Goal: Transaction & Acquisition: Purchase product/service

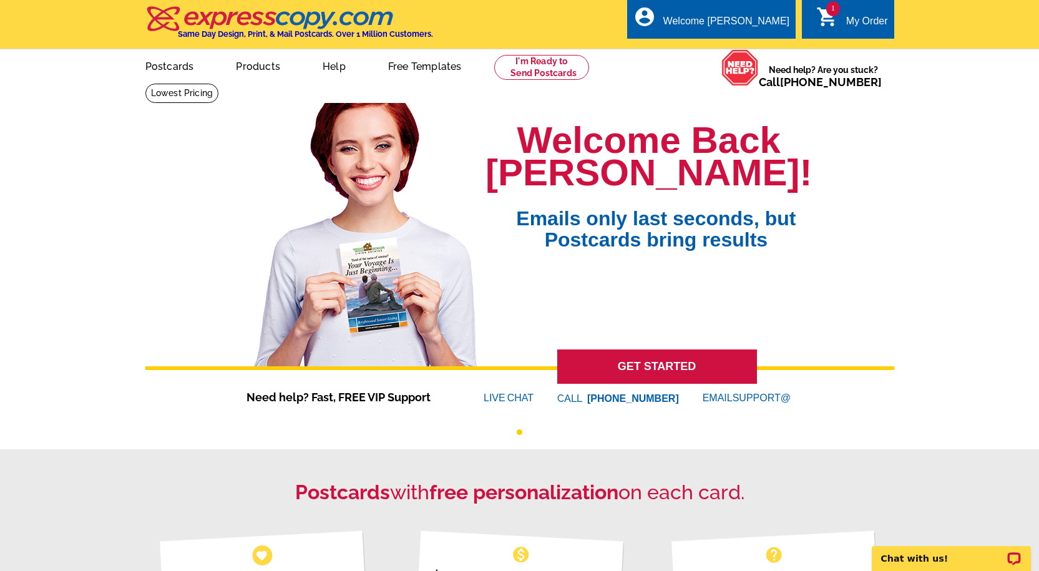
click at [826, 13] on span "1" at bounding box center [833, 8] width 14 height 15
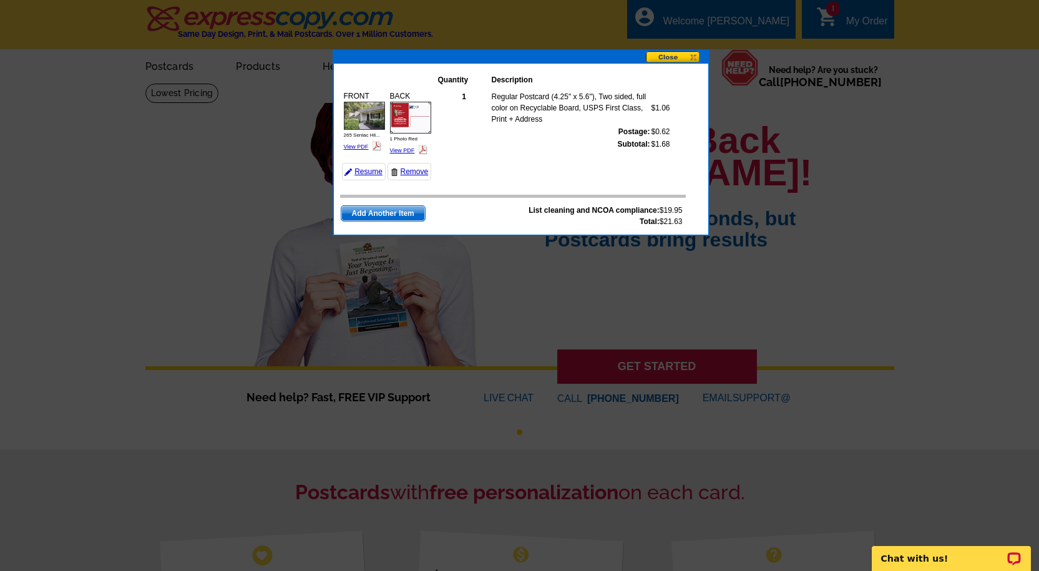
click at [674, 54] on button at bounding box center [677, 57] width 62 height 13
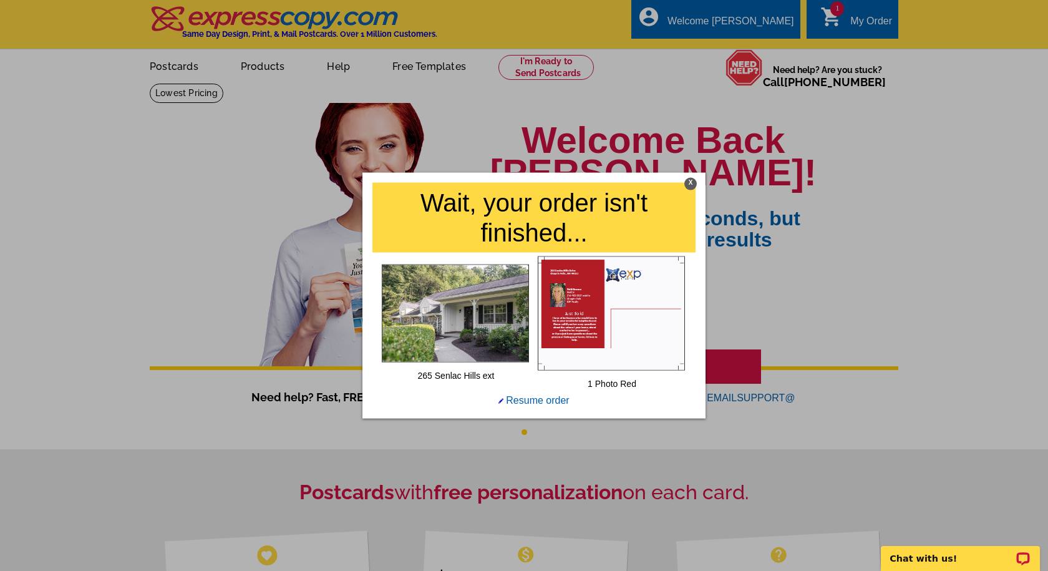
click at [687, 178] on div "X" at bounding box center [690, 183] width 12 height 12
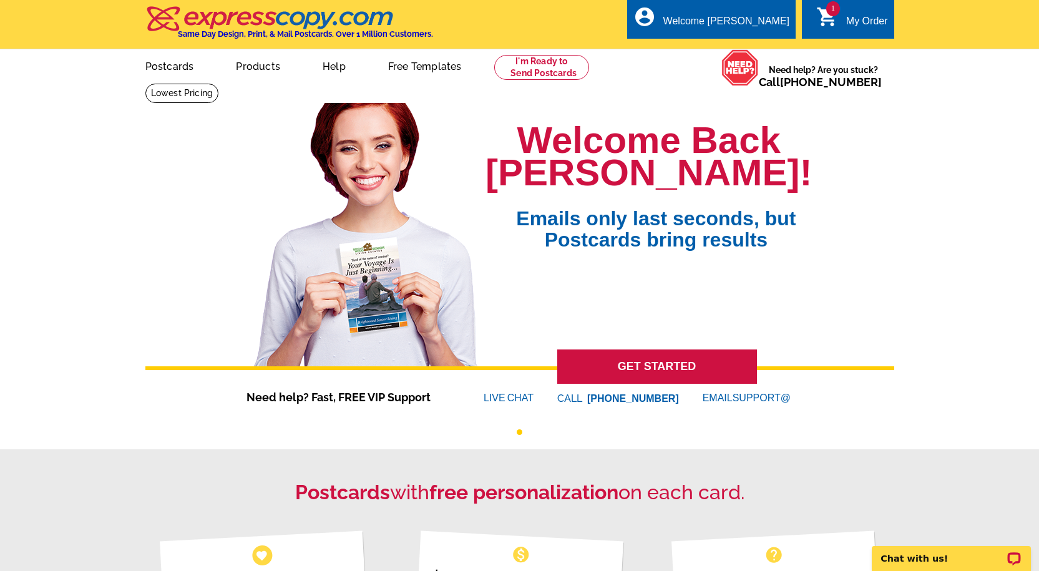
click at [833, 13] on span "1" at bounding box center [833, 8] width 14 height 15
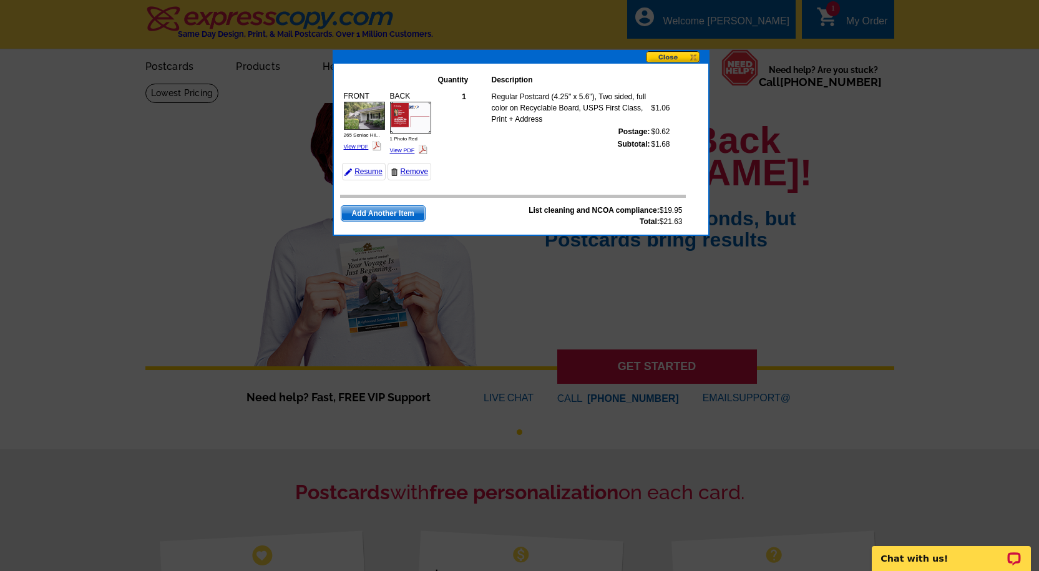
click at [672, 57] on button at bounding box center [677, 57] width 62 height 13
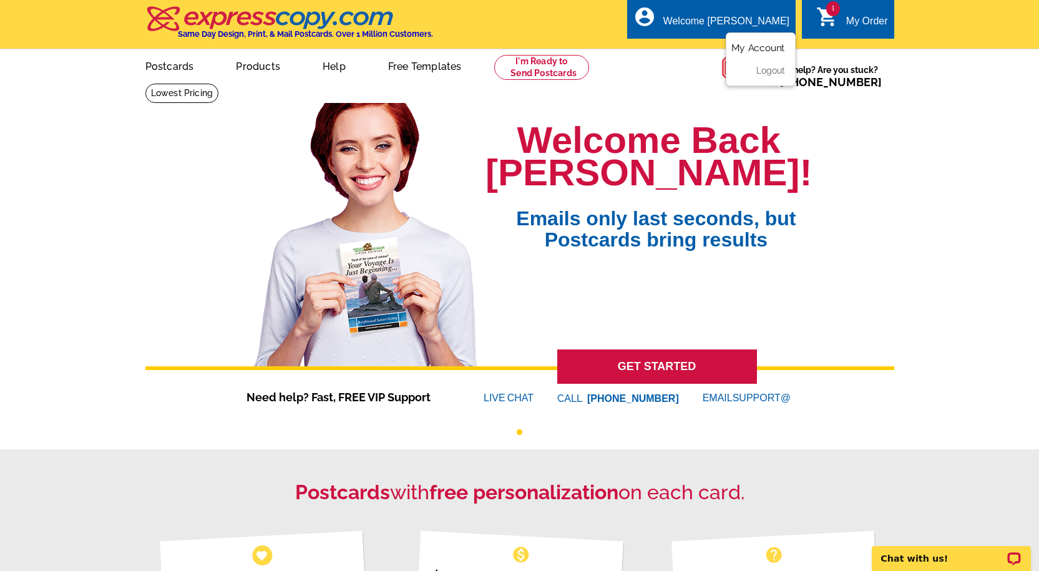
click at [766, 44] on link "My Account" at bounding box center [758, 47] width 54 height 11
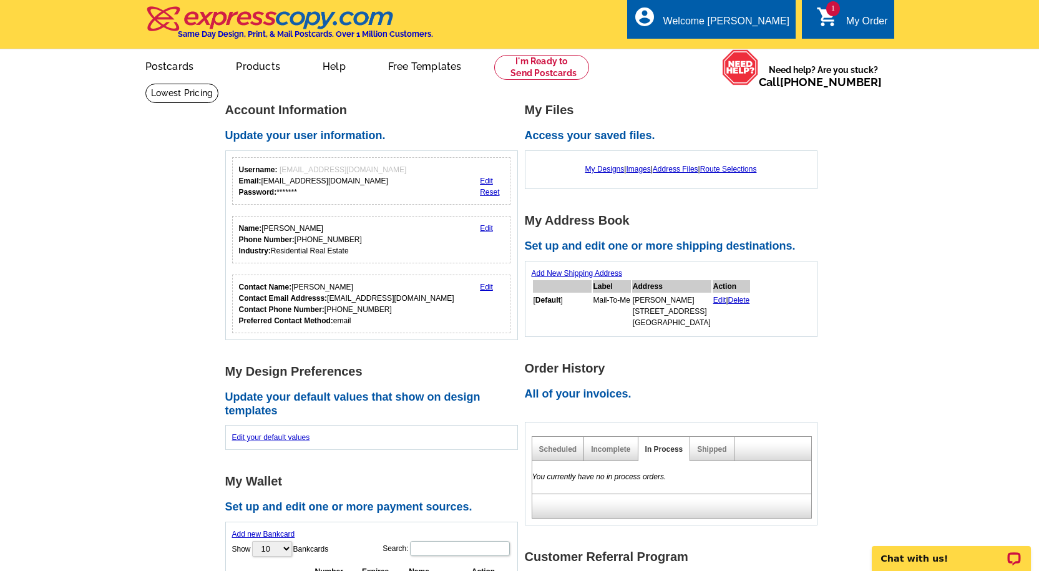
click at [826, 8] on span "1" at bounding box center [833, 8] width 14 height 15
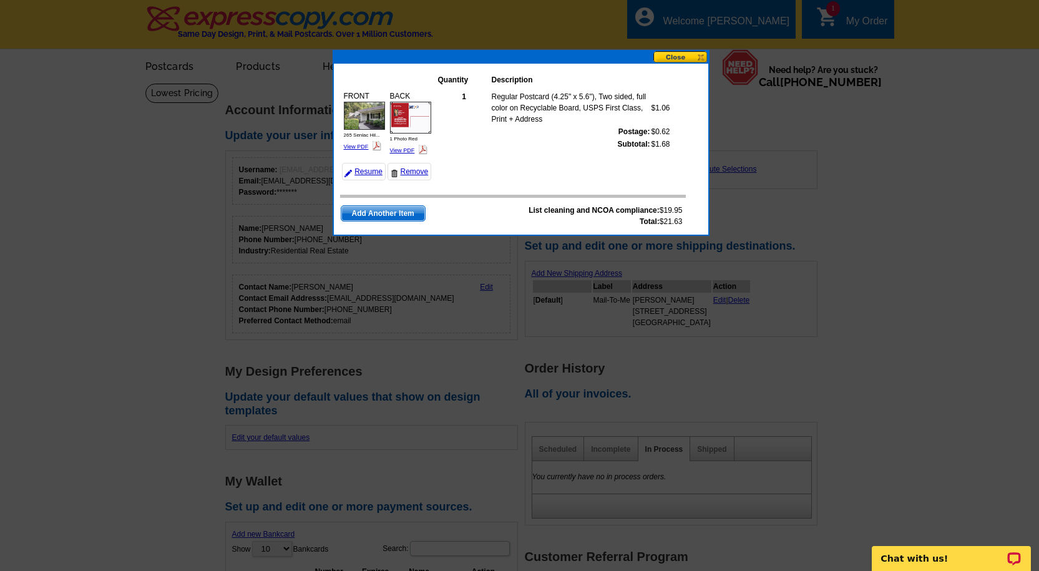
click at [676, 57] on button at bounding box center [680, 57] width 55 height 12
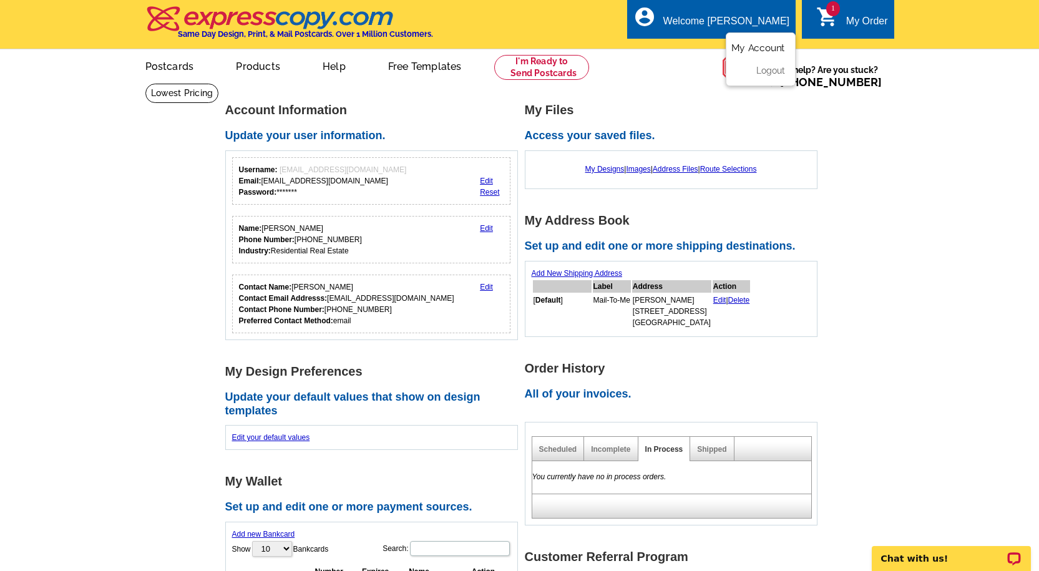
click at [757, 47] on link "My Account" at bounding box center [758, 47] width 54 height 11
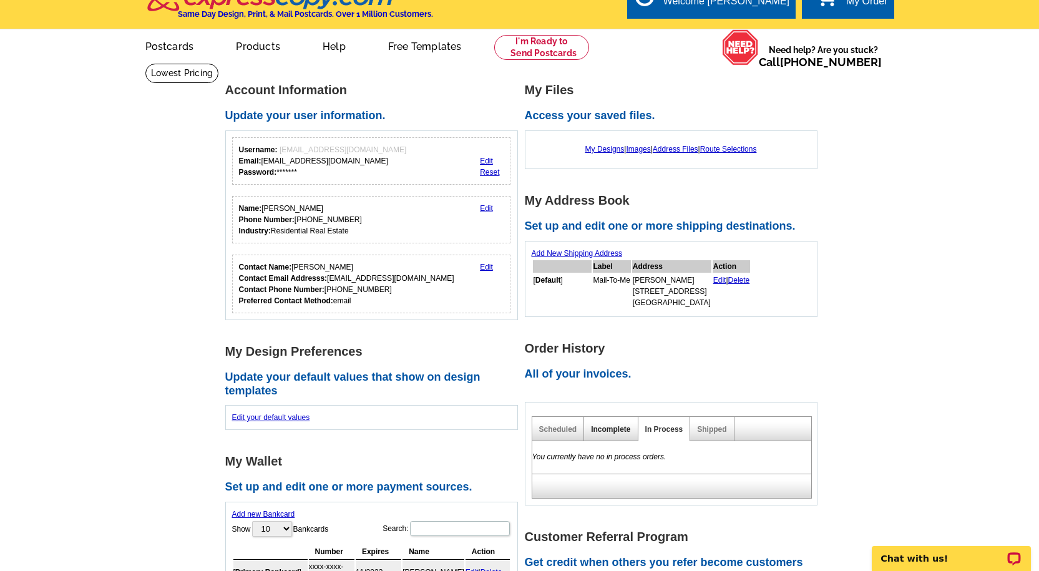
click at [611, 430] on link "Incomplete" at bounding box center [610, 429] width 39 height 9
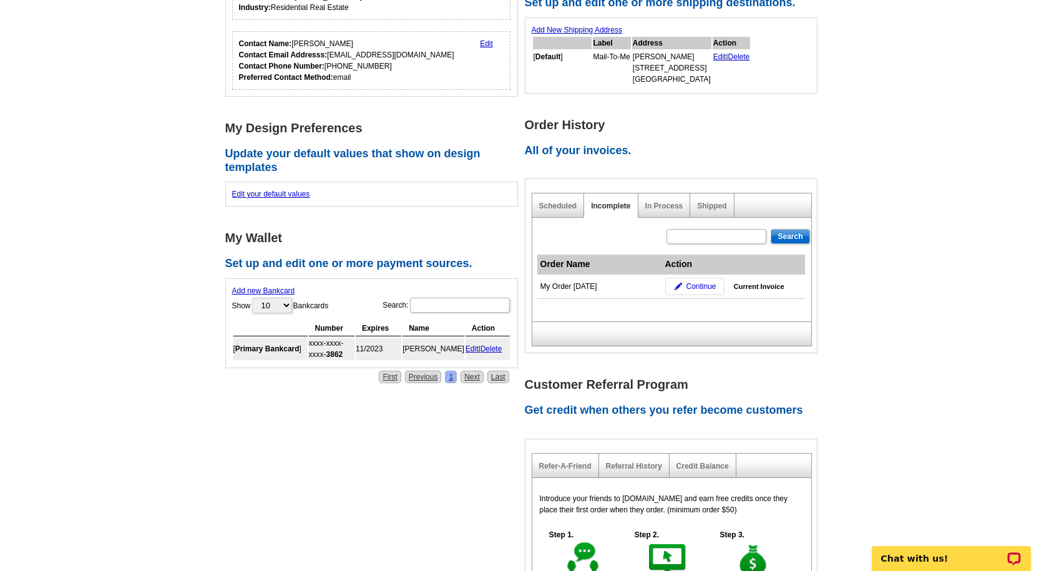
scroll to position [251, 0]
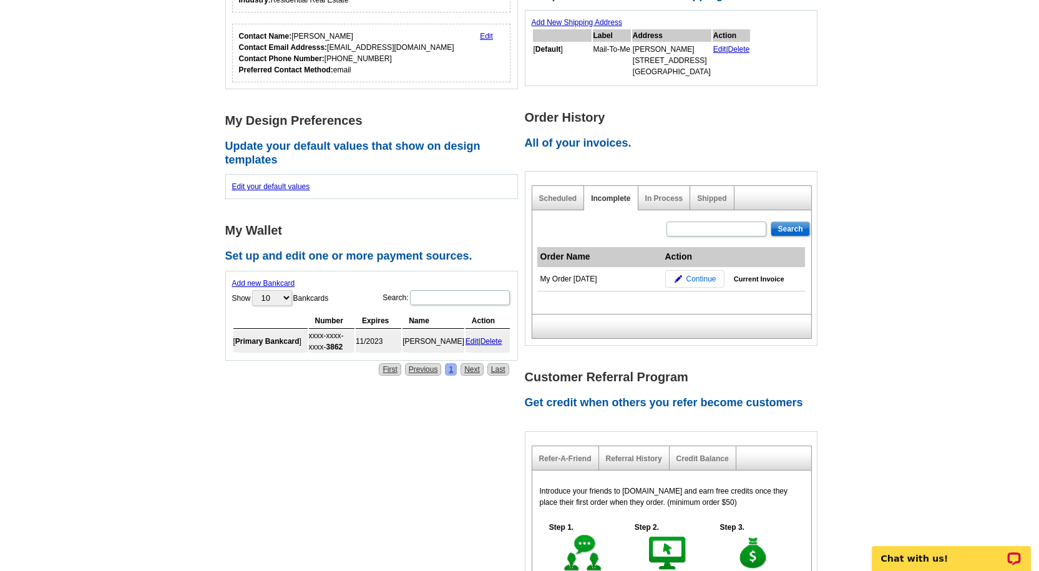
click at [700, 274] on span "Continue" at bounding box center [701, 278] width 30 height 11
click at [703, 282] on span "Continue" at bounding box center [701, 278] width 30 height 11
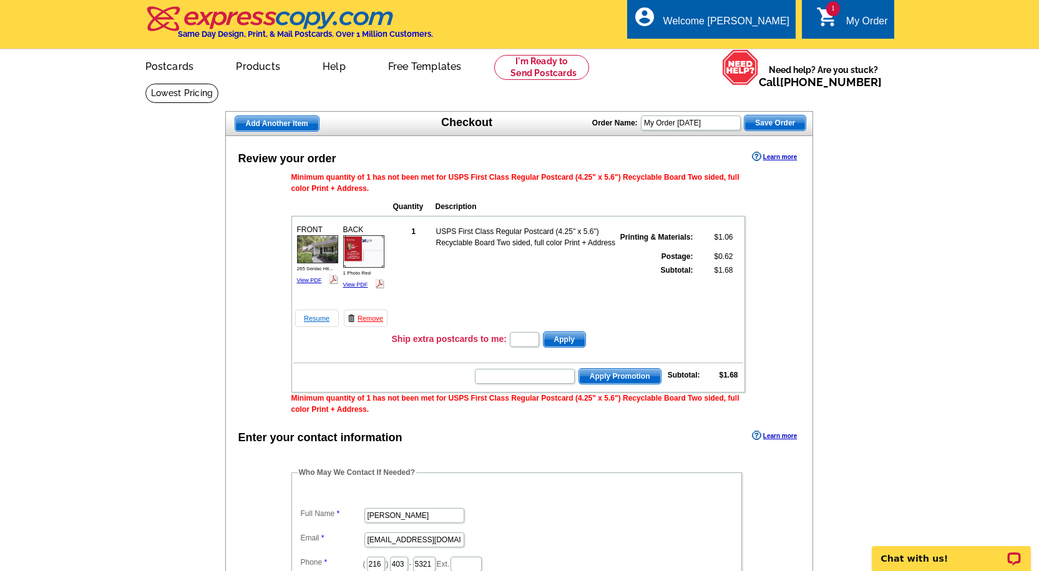
click at [317, 319] on link "Resume" at bounding box center [317, 317] width 44 height 17
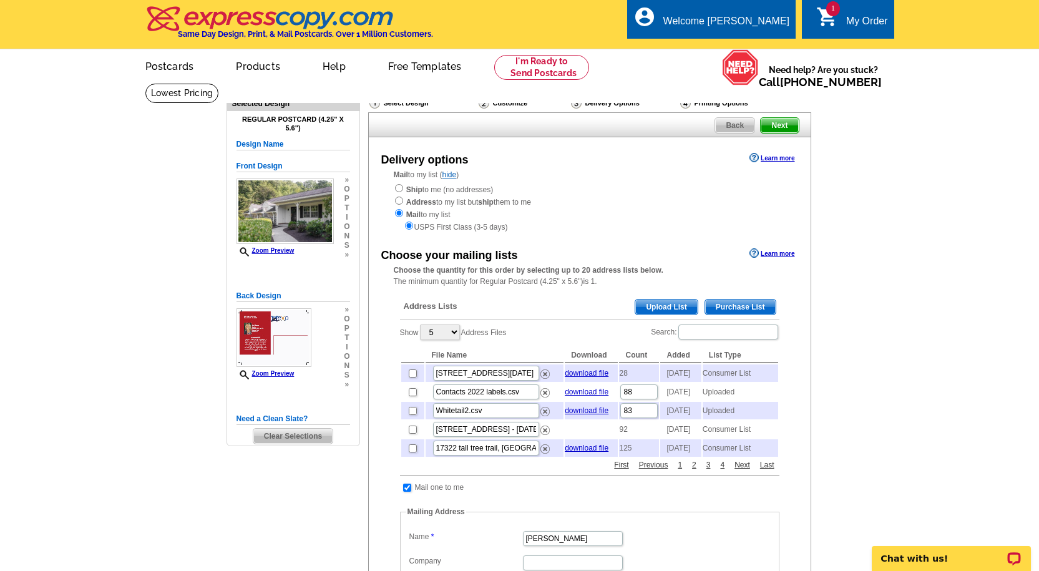
click at [740, 308] on span "Purchase List" at bounding box center [740, 306] width 70 height 15
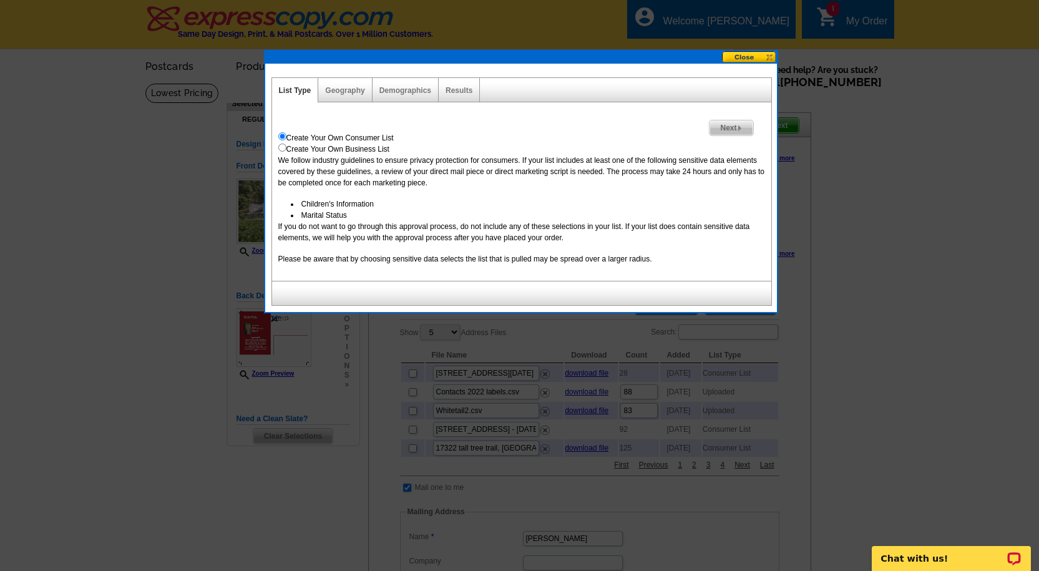
click at [732, 126] on span "Next" at bounding box center [730, 127] width 43 height 15
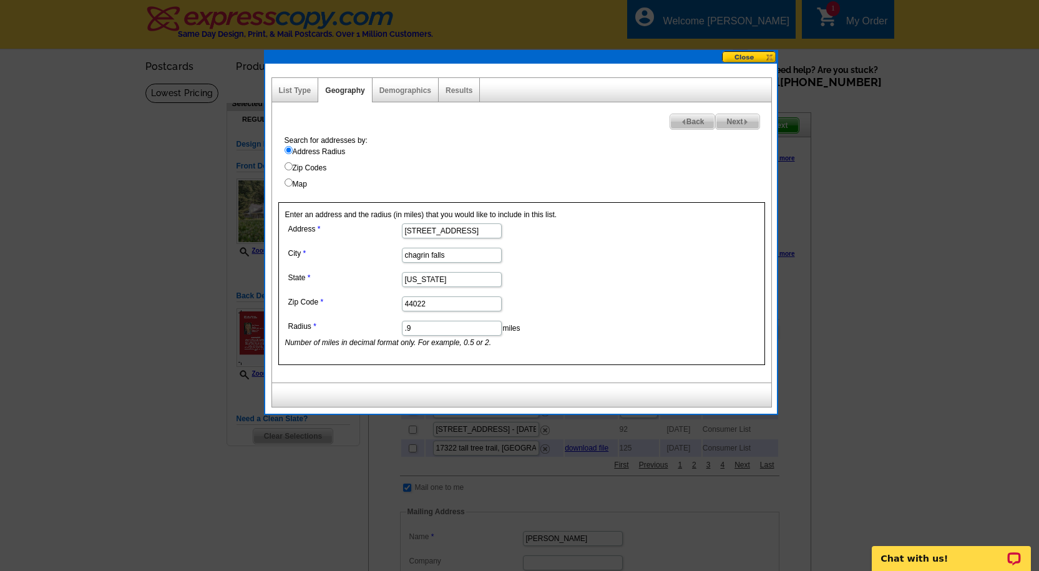
click at [736, 118] on span "Next" at bounding box center [736, 121] width 43 height 15
select select
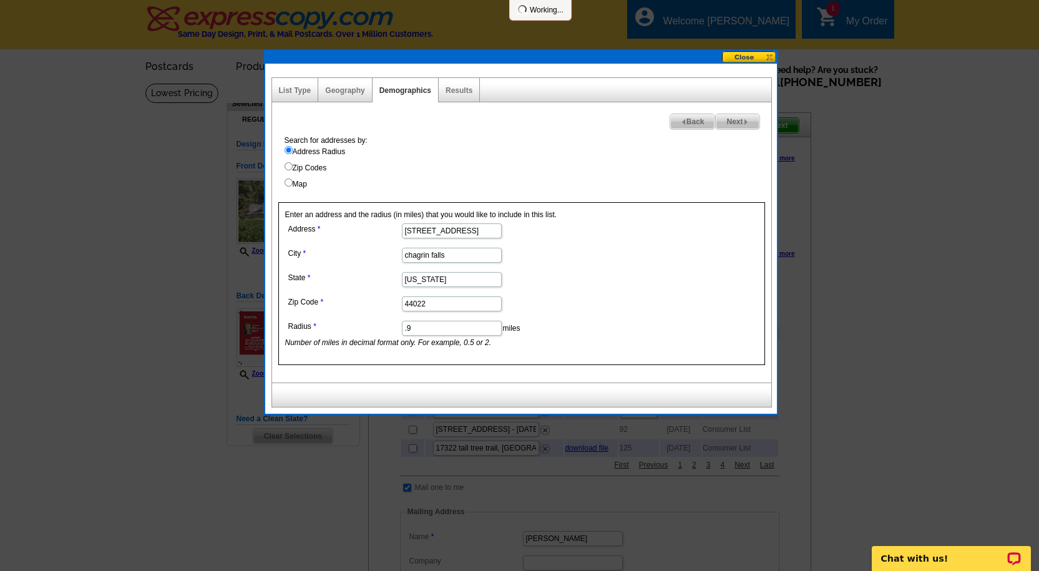
select select
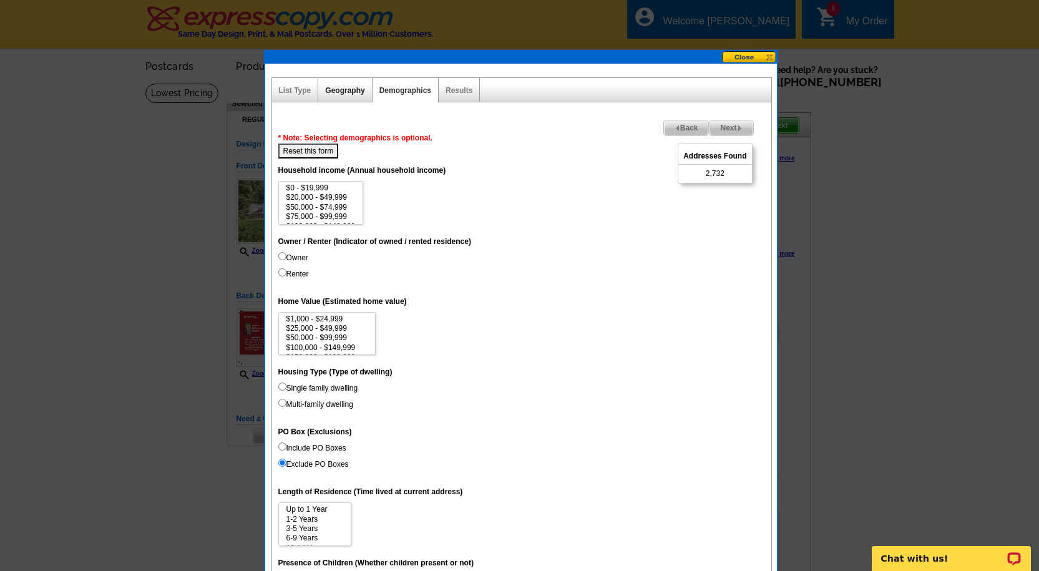
click at [337, 90] on link "Geography" at bounding box center [344, 90] width 39 height 9
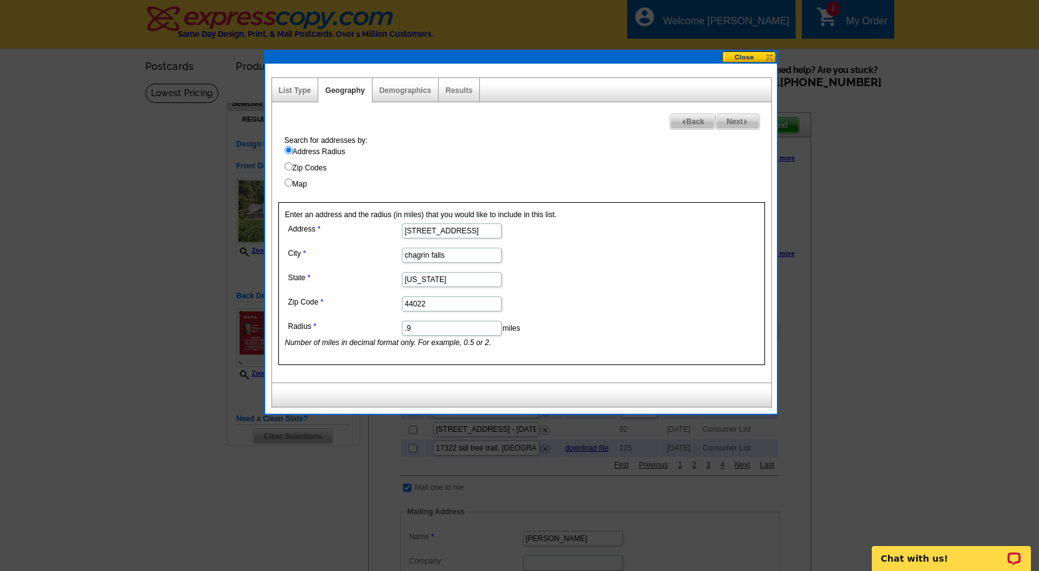
click at [288, 182] on input "Map" at bounding box center [288, 182] width 8 height 8
radio input "true"
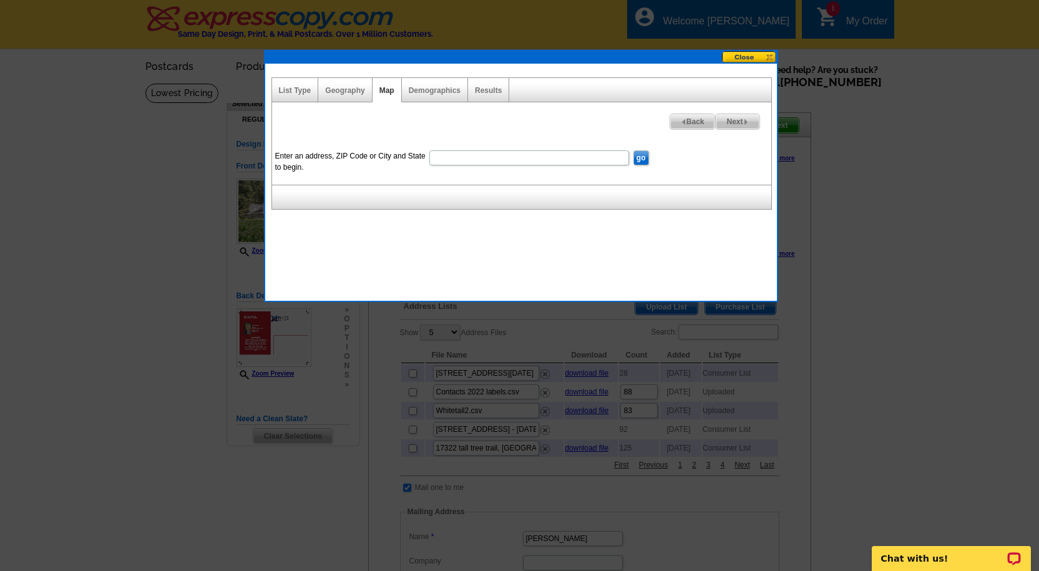
click at [483, 160] on input "Enter an address, ZIP Code or City and State to begin." at bounding box center [529, 157] width 200 height 15
type input "265 senlac hills, chagrin falls oh 44022"
click at [646, 156] on input "go" at bounding box center [641, 157] width 16 height 15
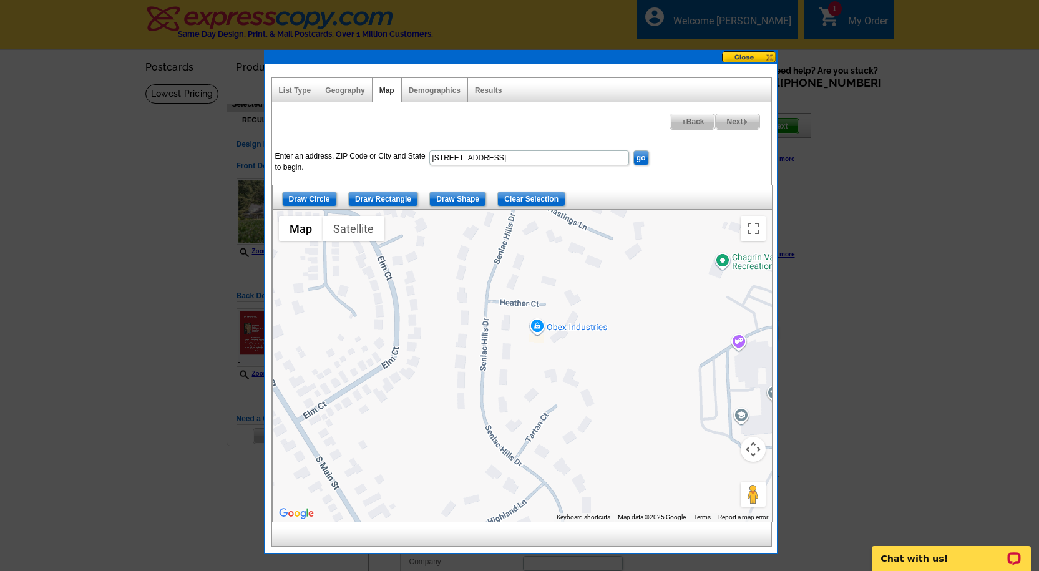
drag, startPoint x: 570, startPoint y: 284, endPoint x: 630, endPoint y: 452, distance: 178.4
click at [609, 466] on div at bounding box center [522, 366] width 499 height 312
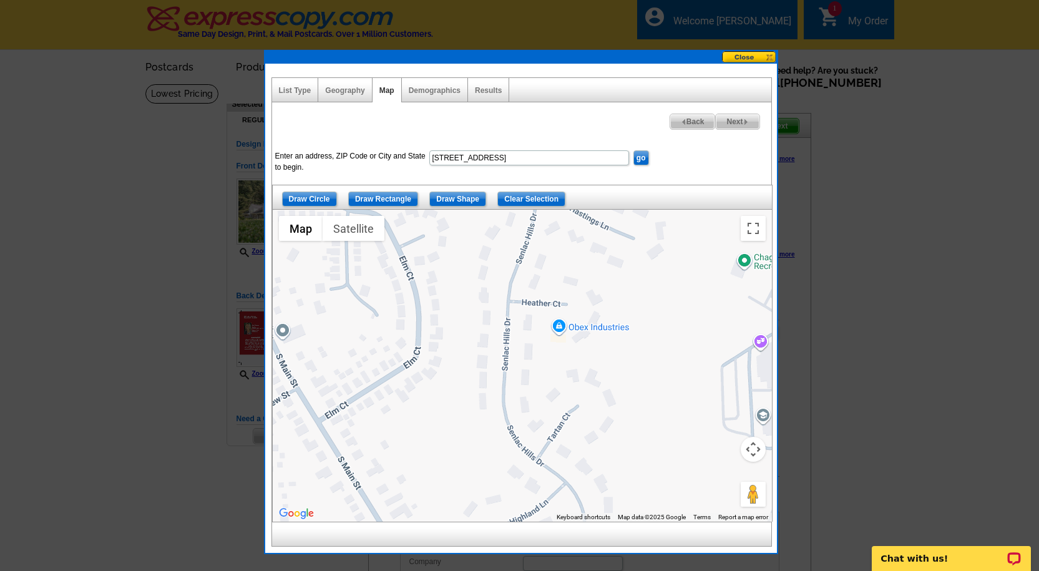
click at [750, 448] on button "Map camera controls" at bounding box center [752, 449] width 25 height 25
click at [716, 481] on button "Zoom out" at bounding box center [721, 480] width 25 height 25
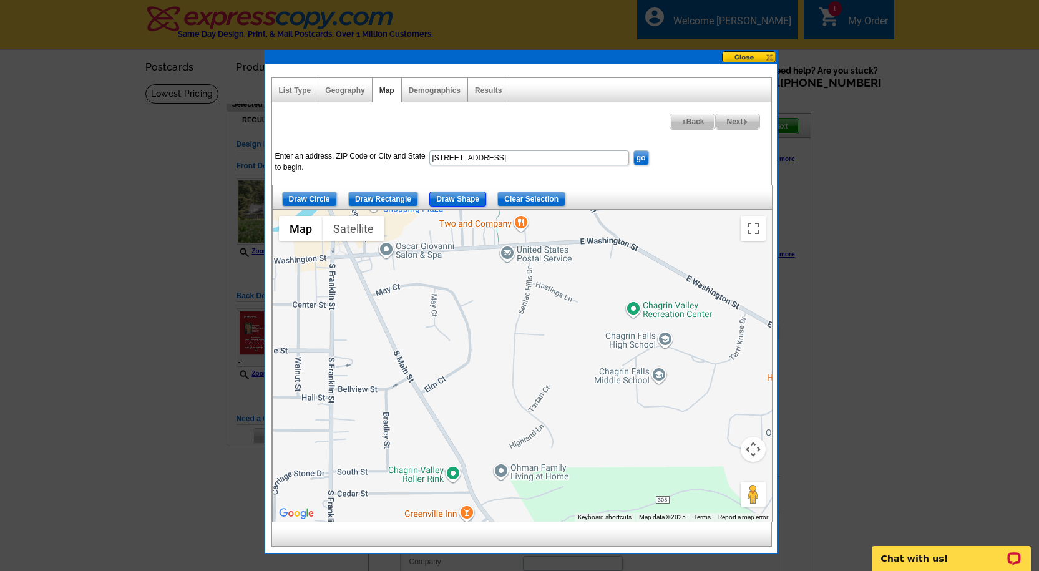
click at [465, 198] on input "Draw Shape" at bounding box center [457, 198] width 57 height 15
click at [514, 264] on div at bounding box center [522, 366] width 499 height 312
click at [572, 270] on div at bounding box center [522, 366] width 499 height 312
click at [591, 304] on div at bounding box center [522, 366] width 499 height 312
click at [555, 357] on div at bounding box center [522, 366] width 499 height 312
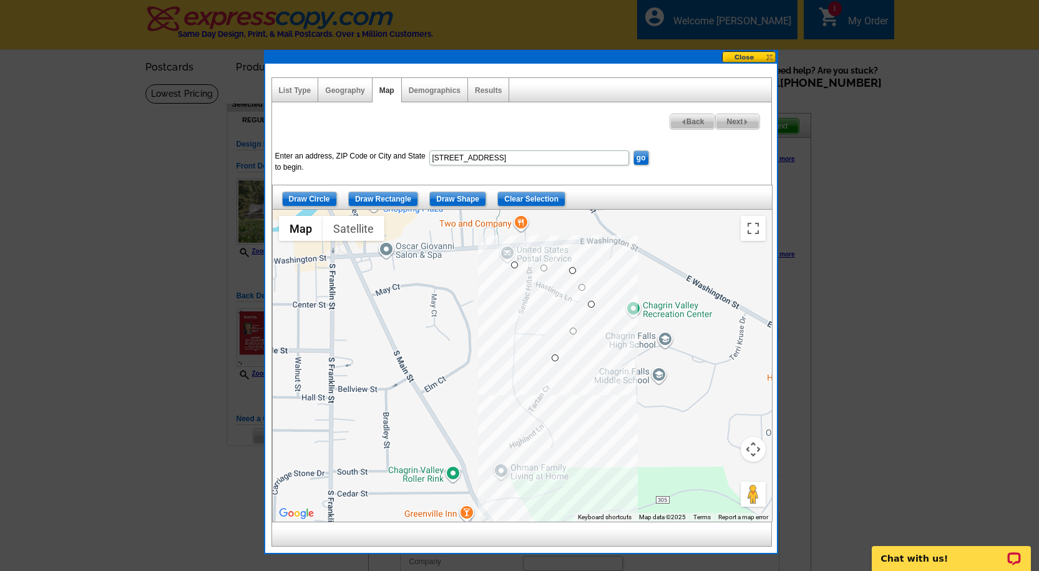
click at [578, 467] on div at bounding box center [522, 366] width 499 height 312
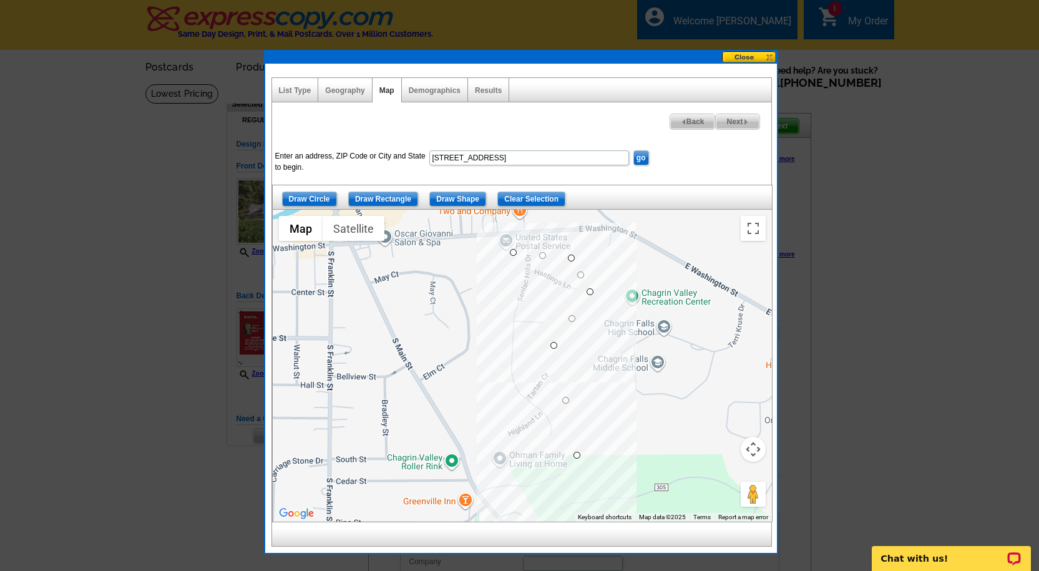
drag, startPoint x: 575, startPoint y: 466, endPoint x: 574, endPoint y: 452, distance: 13.8
click at [574, 452] on div at bounding box center [522, 366] width 499 height 312
click at [495, 442] on div at bounding box center [522, 366] width 499 height 312
click at [511, 251] on div at bounding box center [522, 366] width 499 height 312
click at [536, 195] on input "Clear Selection" at bounding box center [531, 198] width 68 height 15
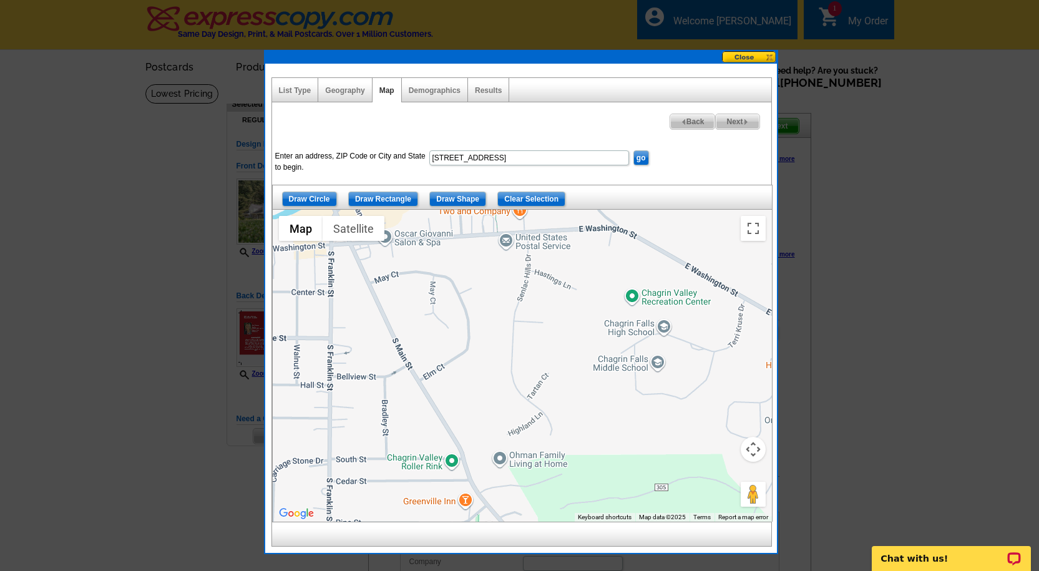
click at [752, 444] on button "Map camera controls" at bounding box center [752, 449] width 25 height 25
click at [715, 487] on button "Zoom out" at bounding box center [721, 480] width 25 height 25
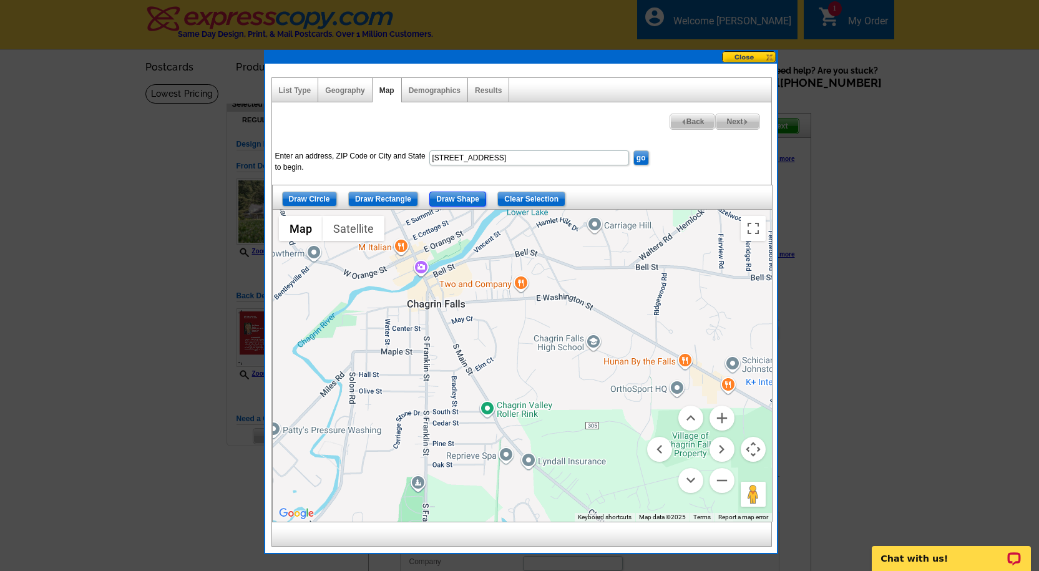
click at [444, 196] on input "Draw Shape" at bounding box center [457, 198] width 57 height 15
click at [499, 305] on div at bounding box center [522, 366] width 499 height 312
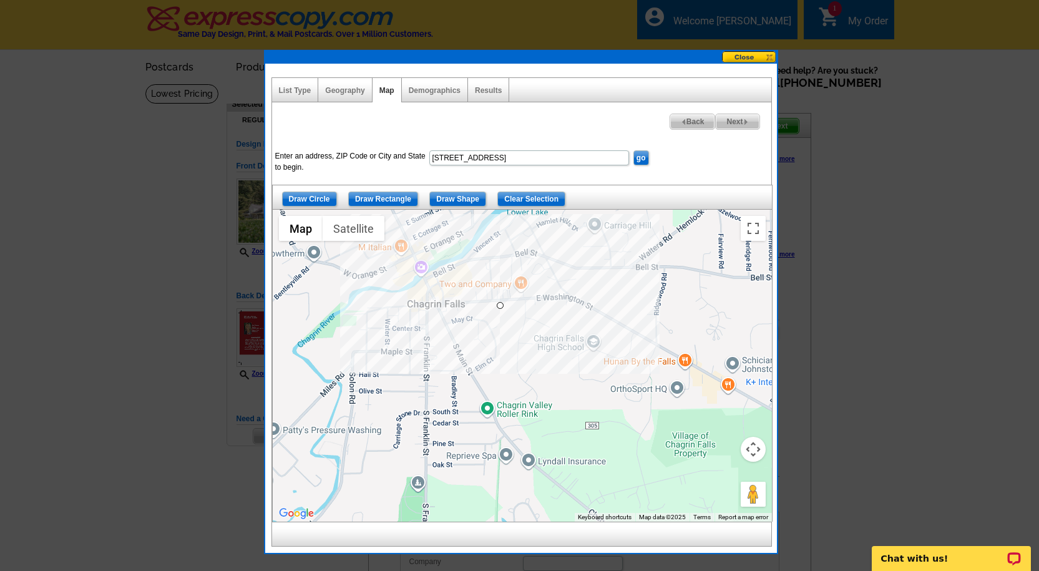
click at [532, 301] on div at bounding box center [522, 366] width 499 height 312
click at [565, 301] on div at bounding box center [522, 366] width 499 height 312
click at [576, 339] on div at bounding box center [522, 366] width 499 height 312
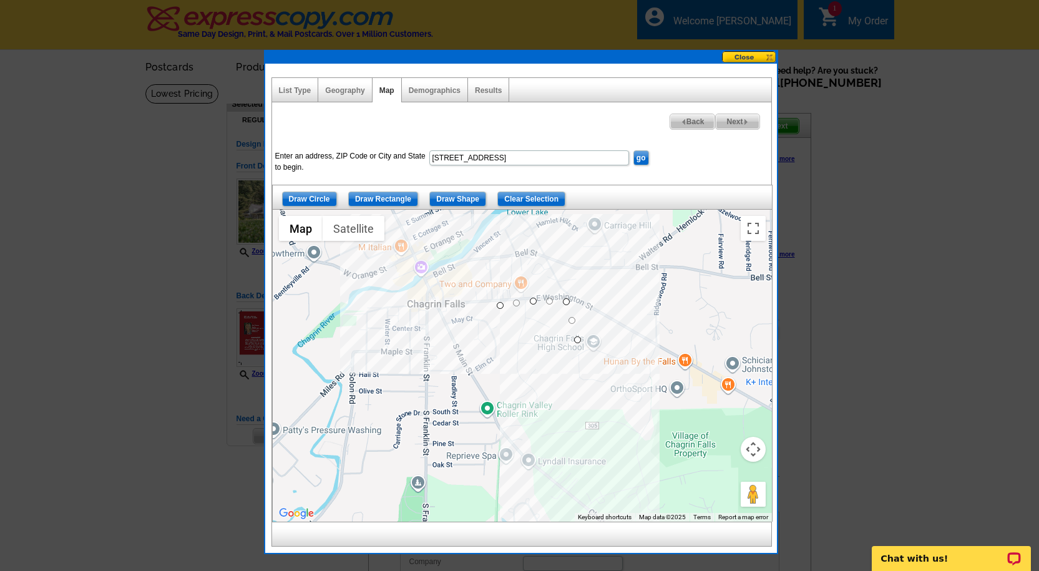
click at [566, 387] on div at bounding box center [522, 366] width 499 height 312
click at [567, 414] on div at bounding box center [522, 366] width 499 height 312
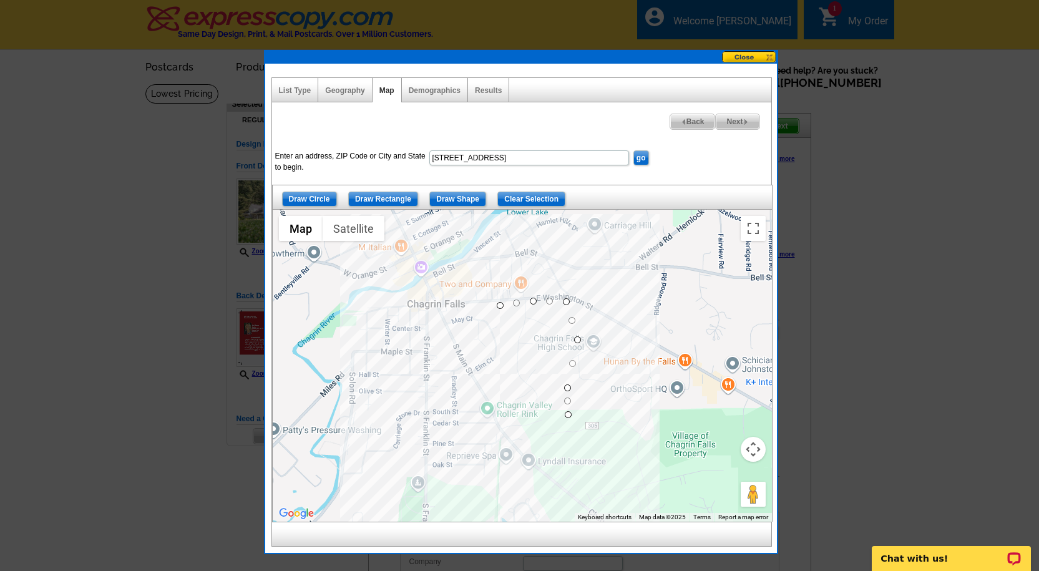
click at [496, 414] on div at bounding box center [522, 366] width 499 height 312
click at [496, 386] on div at bounding box center [522, 366] width 499 height 312
click at [502, 303] on div at bounding box center [522, 366] width 499 height 312
click at [751, 441] on button "Map camera controls" at bounding box center [752, 449] width 25 height 25
click at [717, 419] on button "Zoom in" at bounding box center [721, 417] width 25 height 25
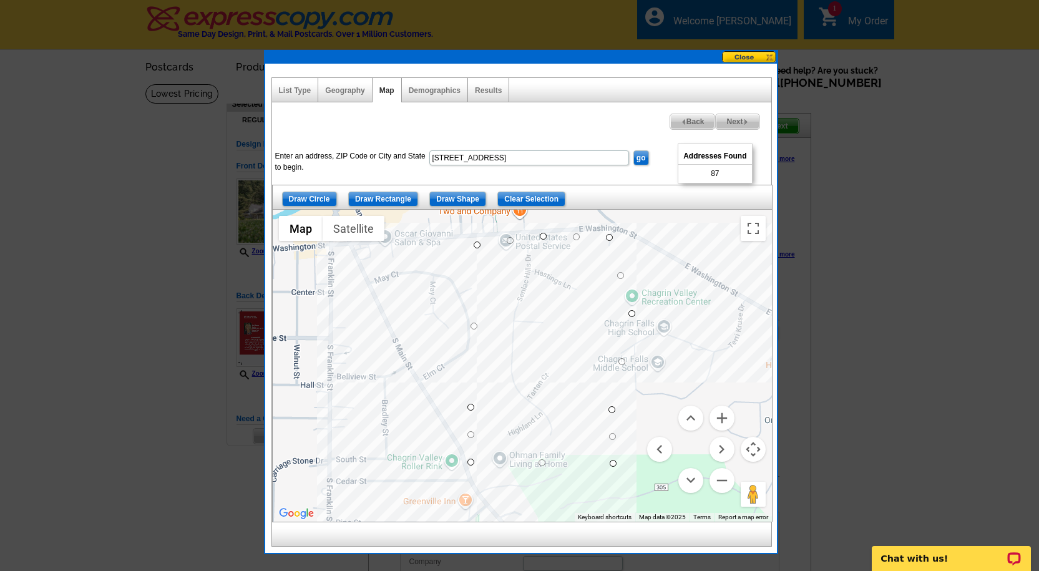
click at [735, 122] on span "Next" at bounding box center [736, 121] width 43 height 15
select select
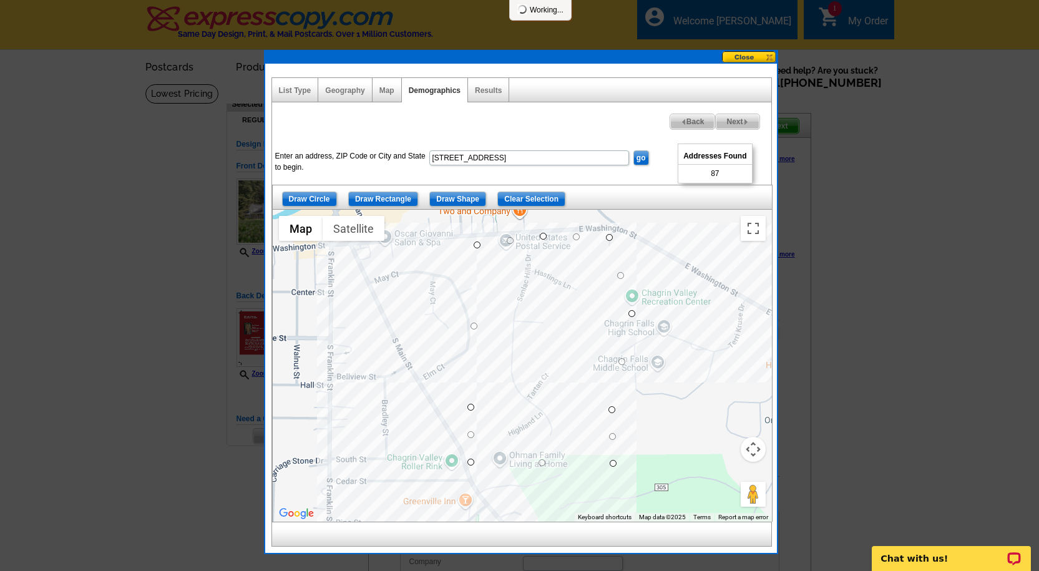
select select
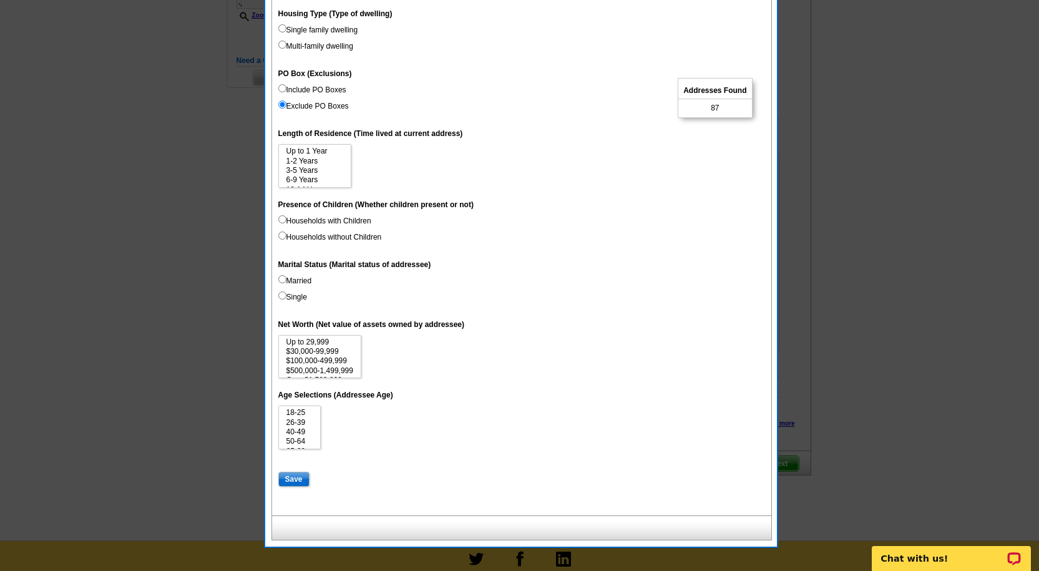
scroll to position [528, 0]
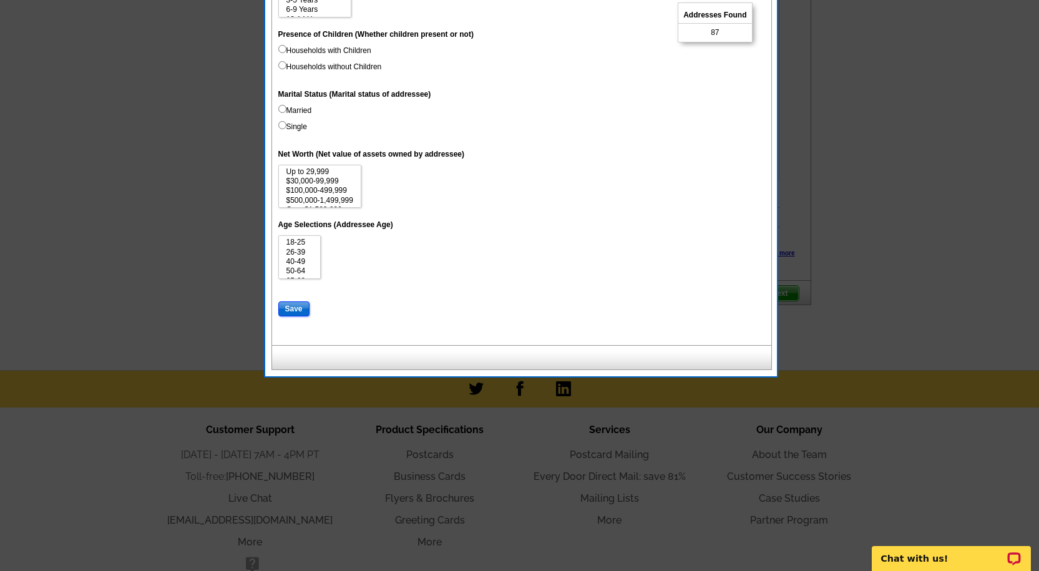
click at [297, 310] on input "Save" at bounding box center [293, 308] width 31 height 15
select select
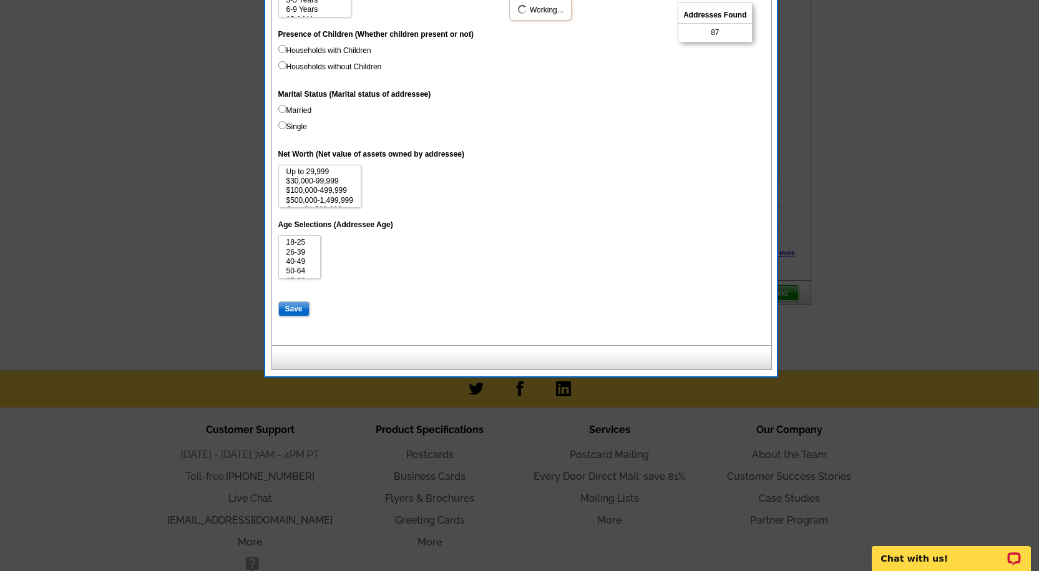
select select
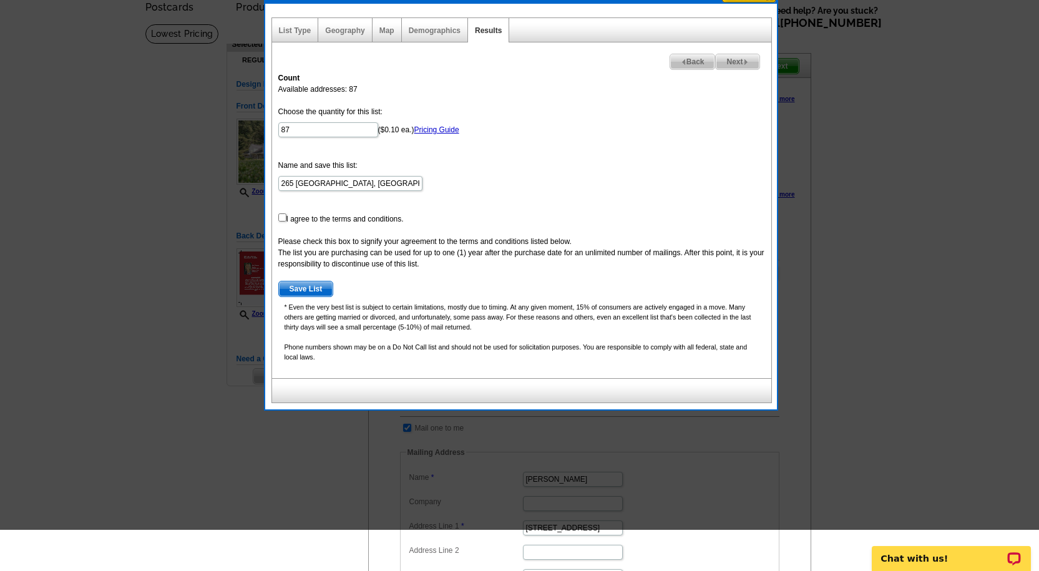
scroll to position [12, 0]
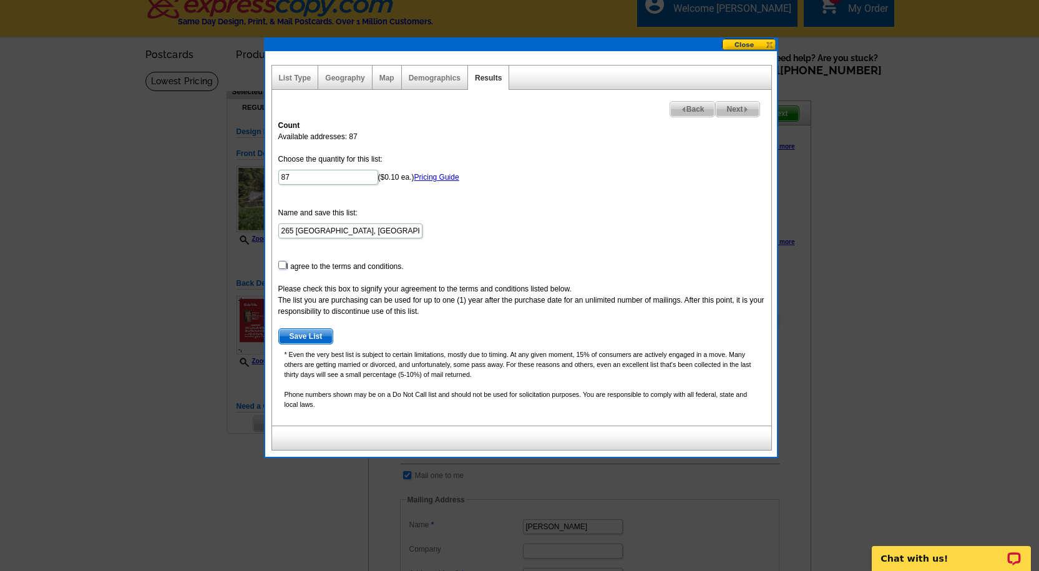
click at [279, 263] on input "checkbox" at bounding box center [282, 265] width 8 height 8
checkbox input "true"
click at [299, 336] on span "Save List" at bounding box center [306, 336] width 54 height 15
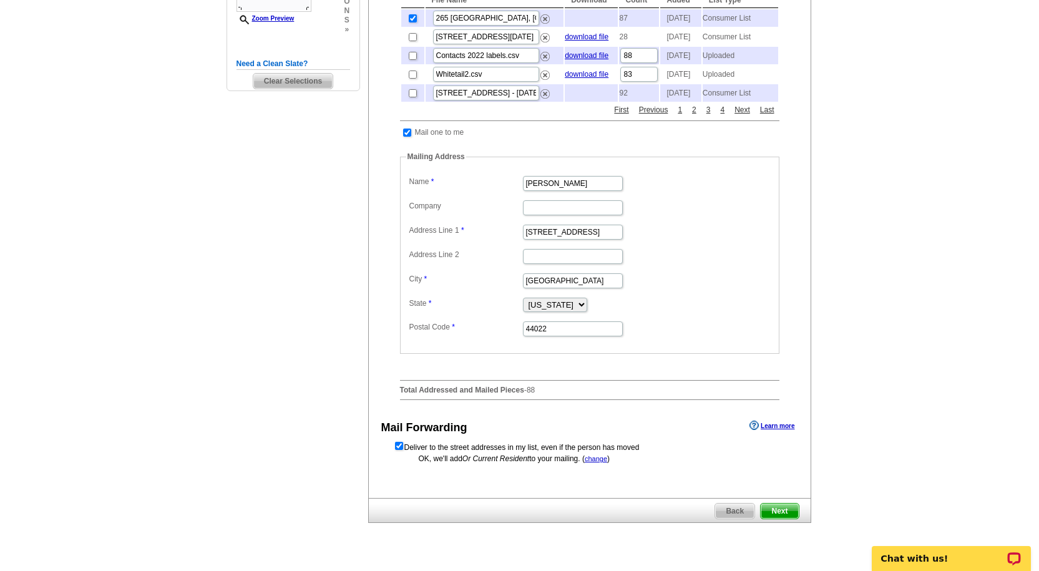
scroll to position [357, 0]
click at [786, 516] on span "Next" at bounding box center [778, 509] width 37 height 15
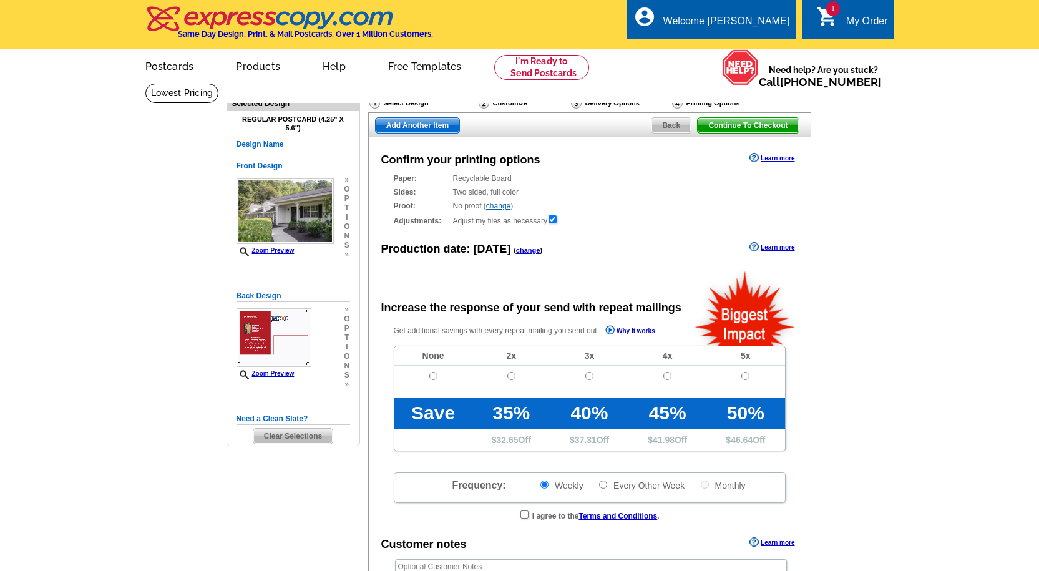
radio input "false"
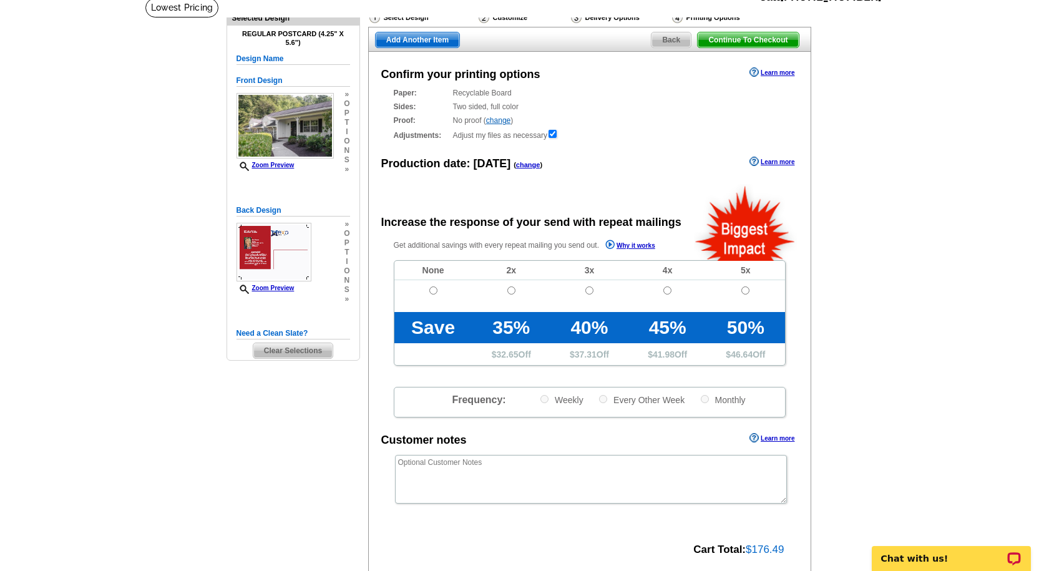
scroll to position [104, 0]
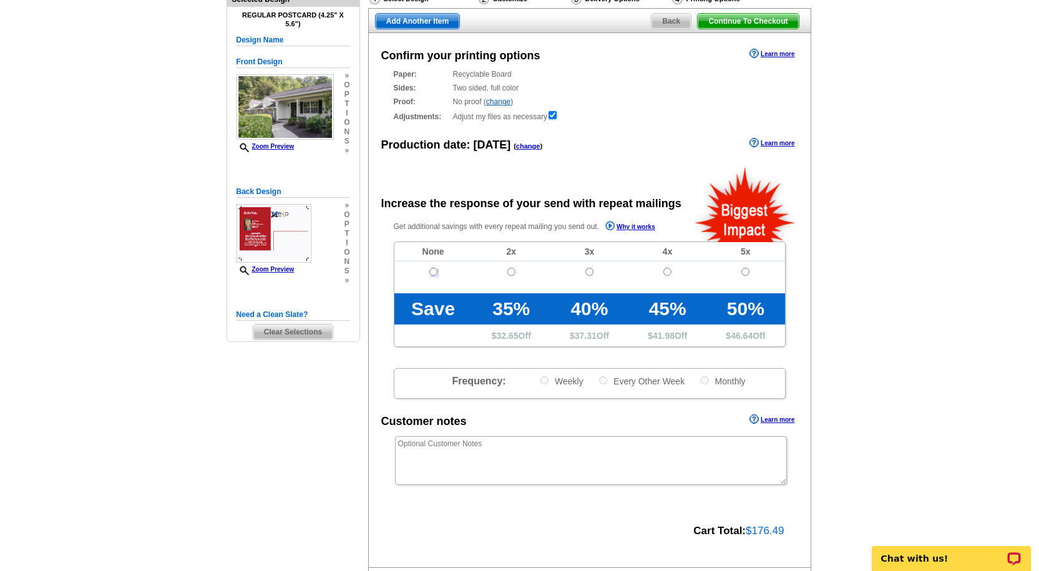
click at [435, 270] on input "radio" at bounding box center [433, 272] width 8 height 8
radio input "true"
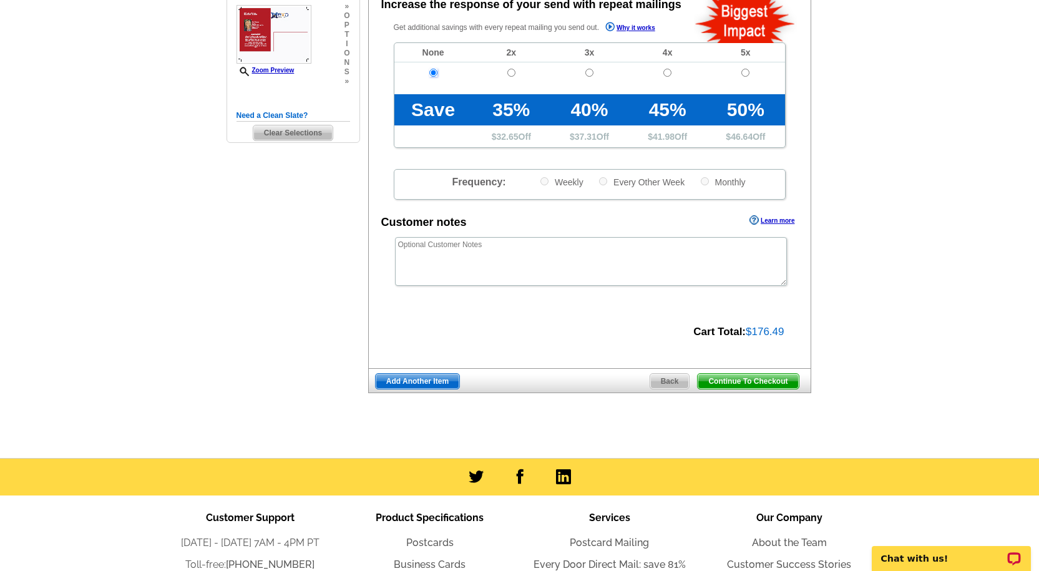
scroll to position [313, 0]
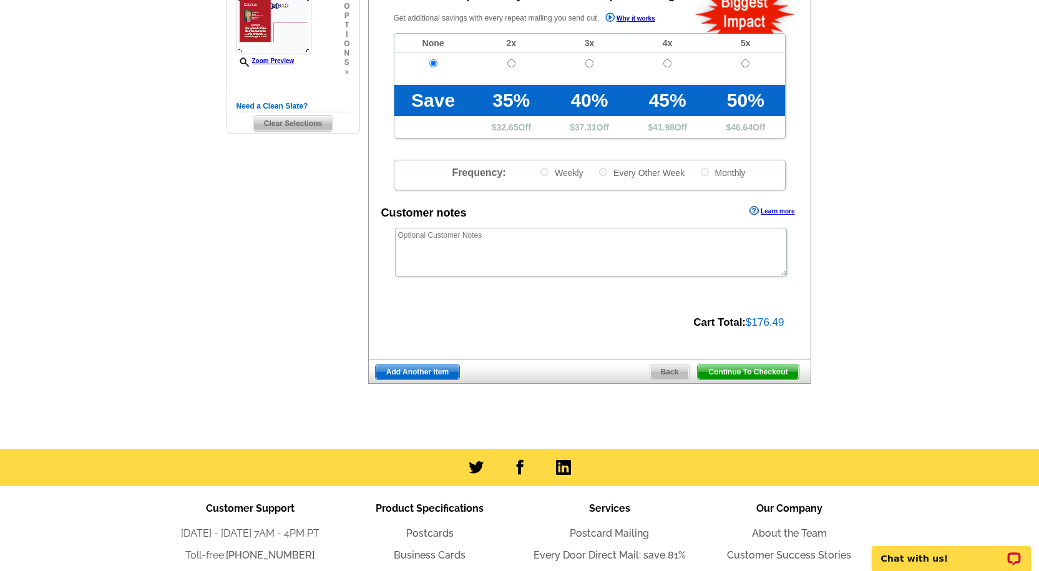
click at [752, 374] on span "Continue To Checkout" at bounding box center [747, 371] width 100 height 15
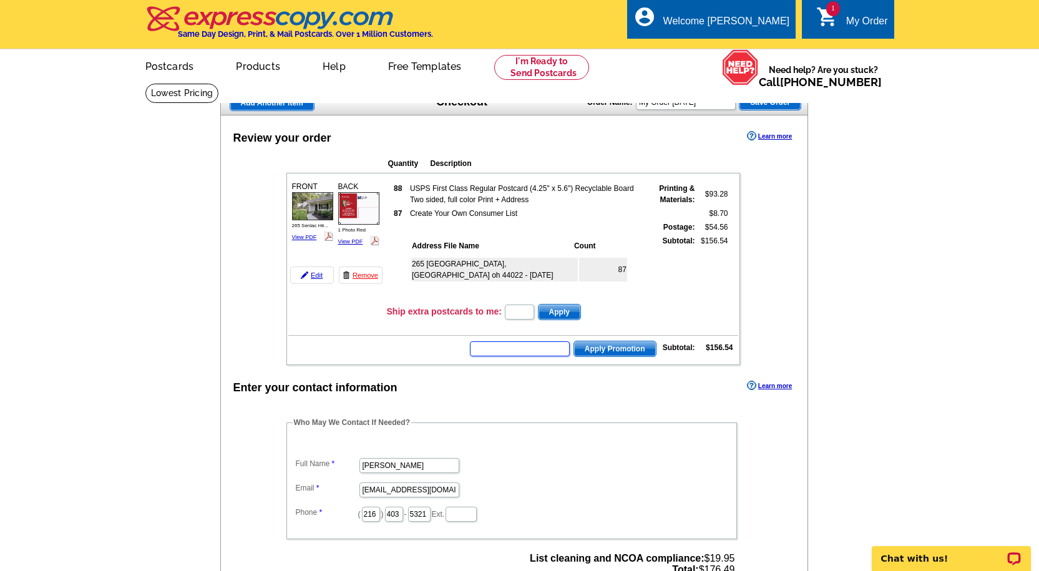
click at [538, 354] on input "text" at bounding box center [520, 348] width 100 height 15
type input "GROW0925"
click at [613, 348] on span "Apply Promotion" at bounding box center [615, 348] width 82 height 15
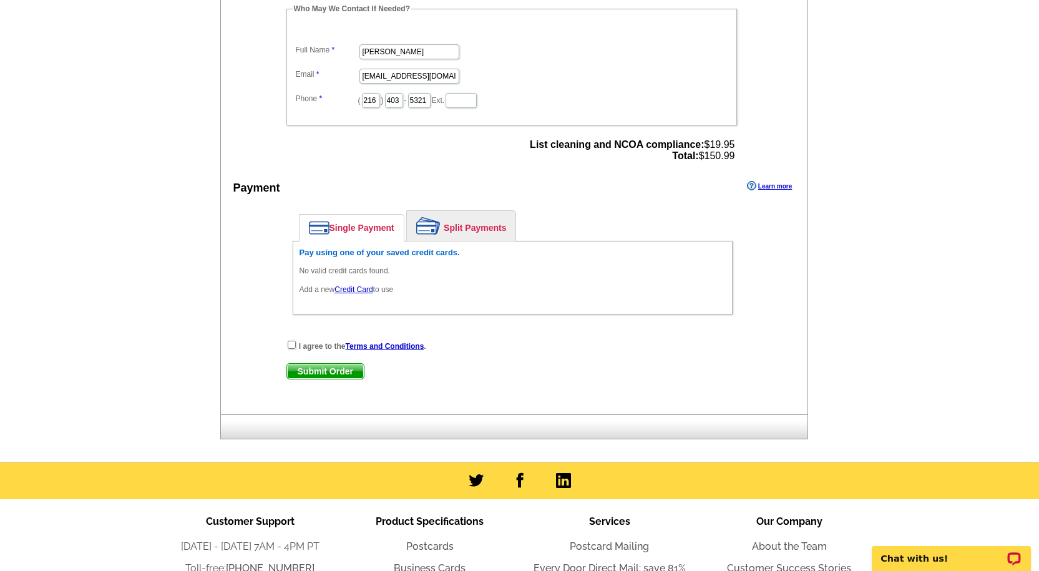
scroll to position [446, 0]
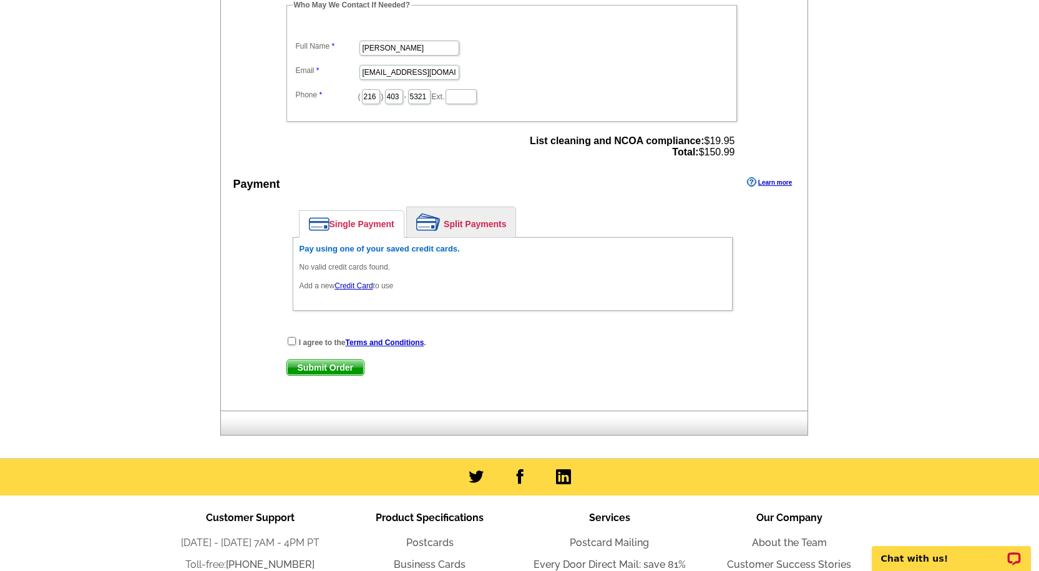
click at [329, 220] on img at bounding box center [319, 224] width 21 height 14
click at [290, 342] on input "checkbox" at bounding box center [292, 341] width 8 height 8
checkbox input "true"
click at [305, 367] on span "Submit Order" at bounding box center [325, 367] width 77 height 15
click at [345, 222] on link "Single Payment" at bounding box center [351, 224] width 104 height 26
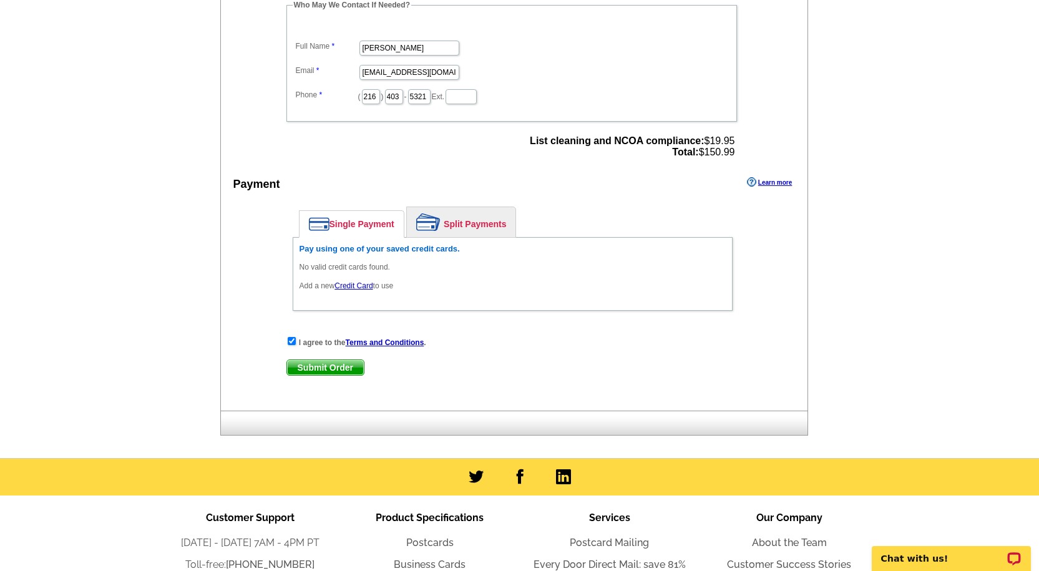
click at [367, 226] on link "Single Payment" at bounding box center [351, 224] width 104 height 26
click at [357, 286] on link "Credit Card" at bounding box center [353, 285] width 38 height 9
